Goal: Task Accomplishment & Management: Complete application form

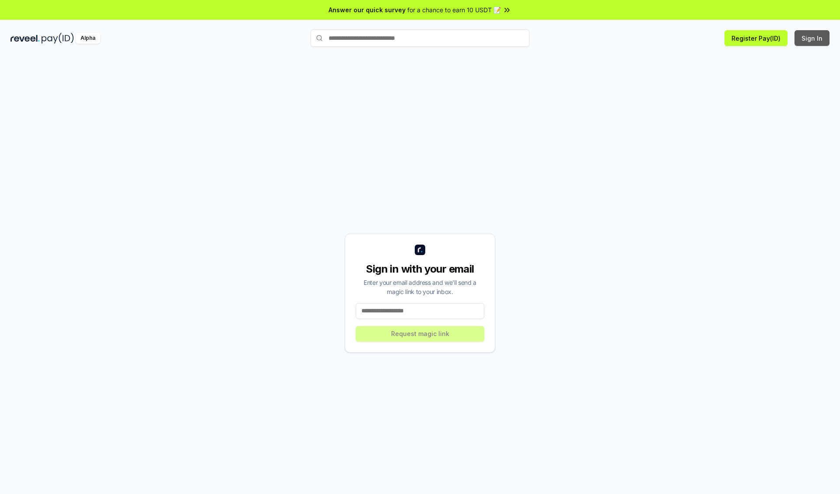
click at [813, 38] on button "Sign In" at bounding box center [812, 38] width 35 height 16
type input "**********"
click at [420, 333] on button "Request magic link" at bounding box center [420, 334] width 129 height 16
